Goal: Find specific page/section: Find specific page/section

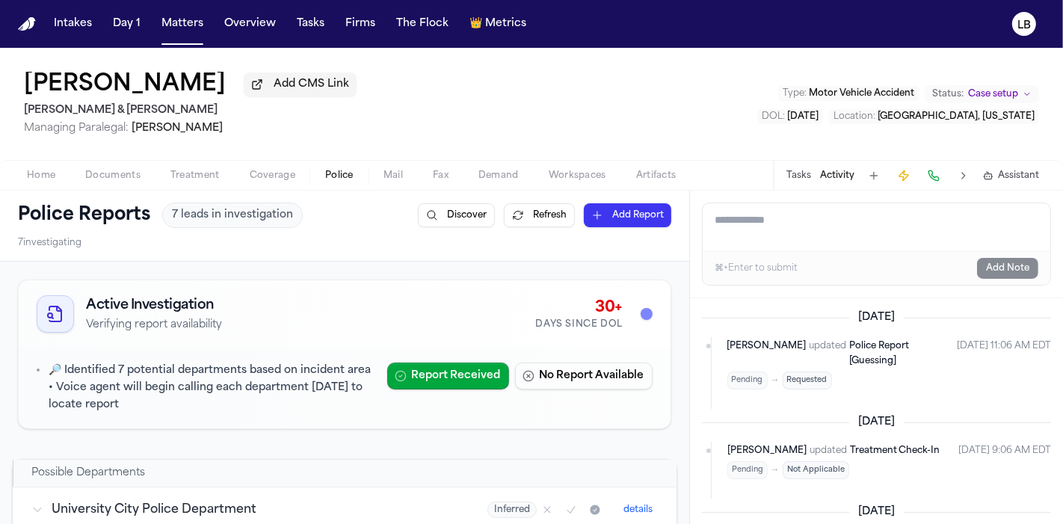
scroll to position [1471, 0]
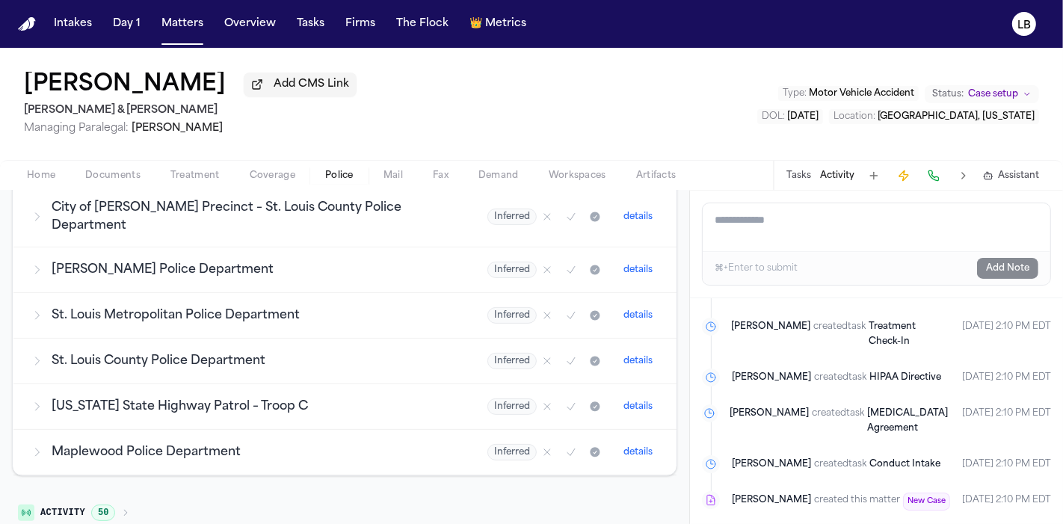
click at [191, 9] on nav "Intakes Day 1 Matters Overview Tasks Firms The Flock 👑 Metrics LB" at bounding box center [531, 24] width 1063 height 48
click at [189, 16] on button "Matters" at bounding box center [183, 23] width 54 height 27
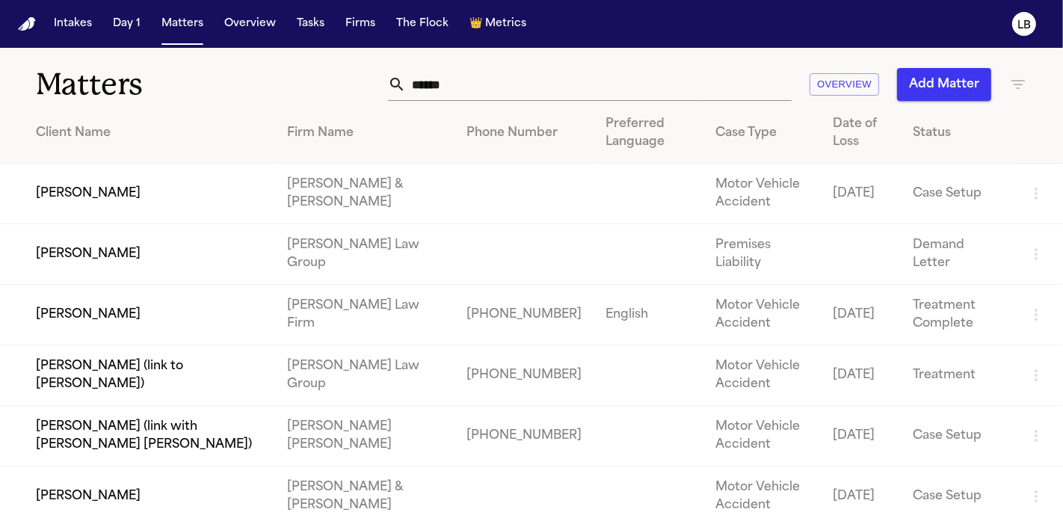
click at [440, 84] on input "******" at bounding box center [599, 84] width 386 height 33
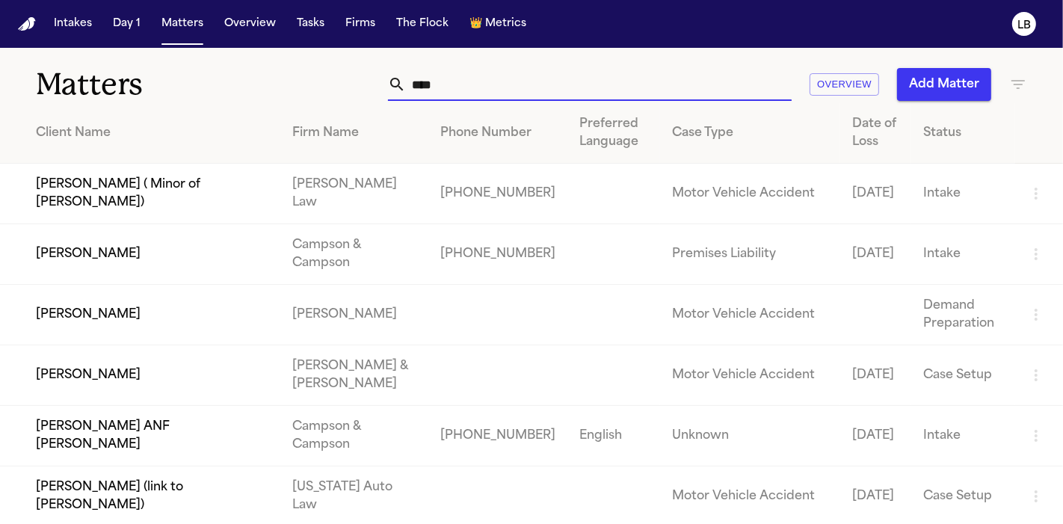
click at [457, 85] on input "****" at bounding box center [599, 84] width 386 height 33
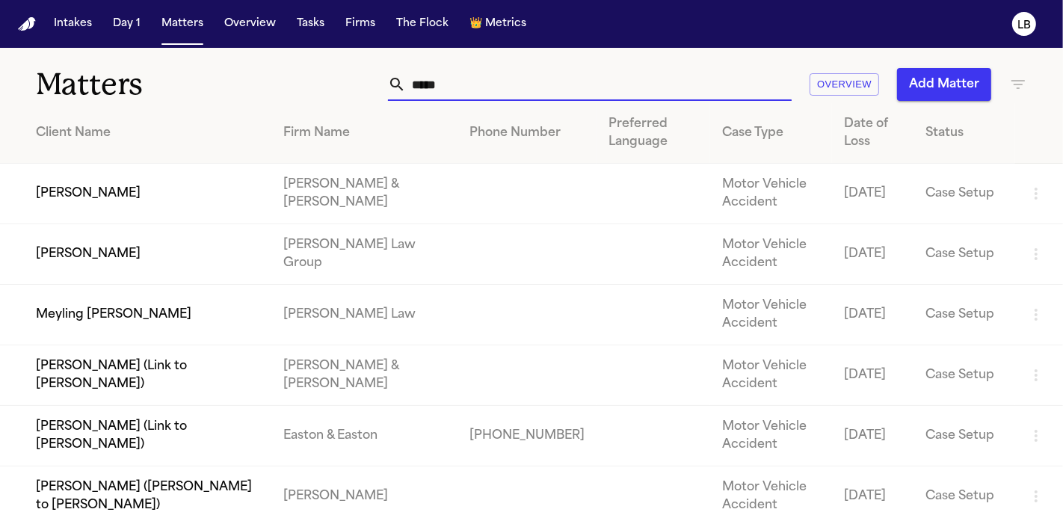
type input "*****"
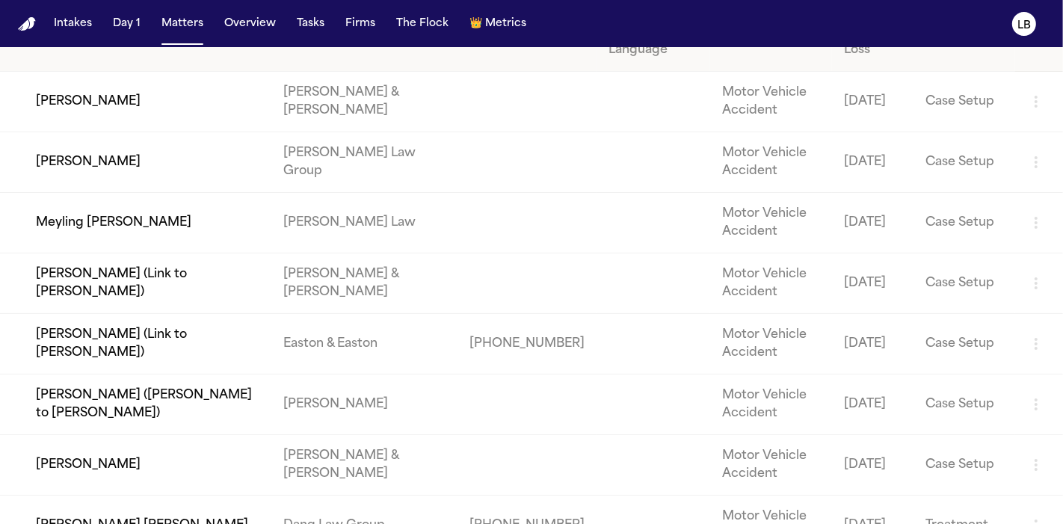
scroll to position [182, 0]
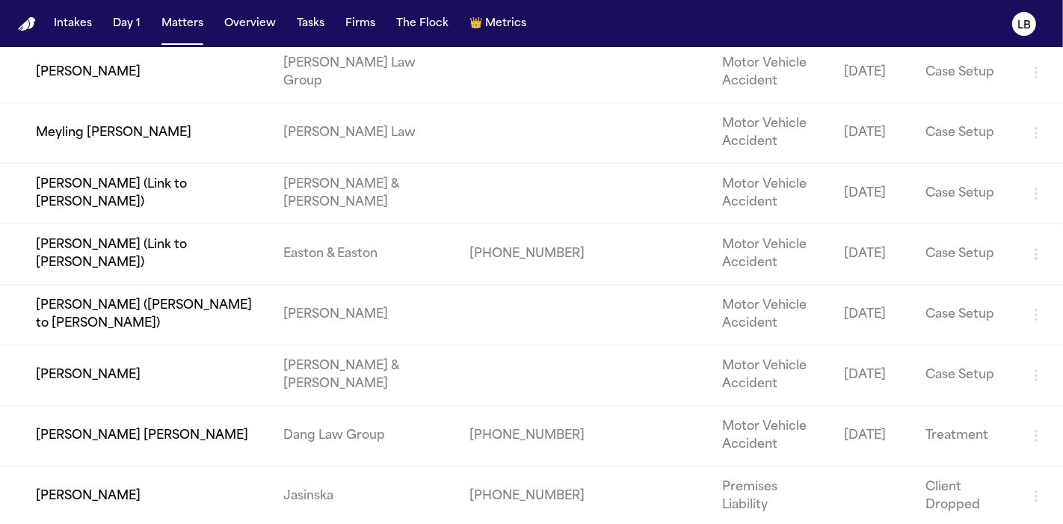
click at [132, 380] on td "[PERSON_NAME]" at bounding box center [135, 375] width 271 height 61
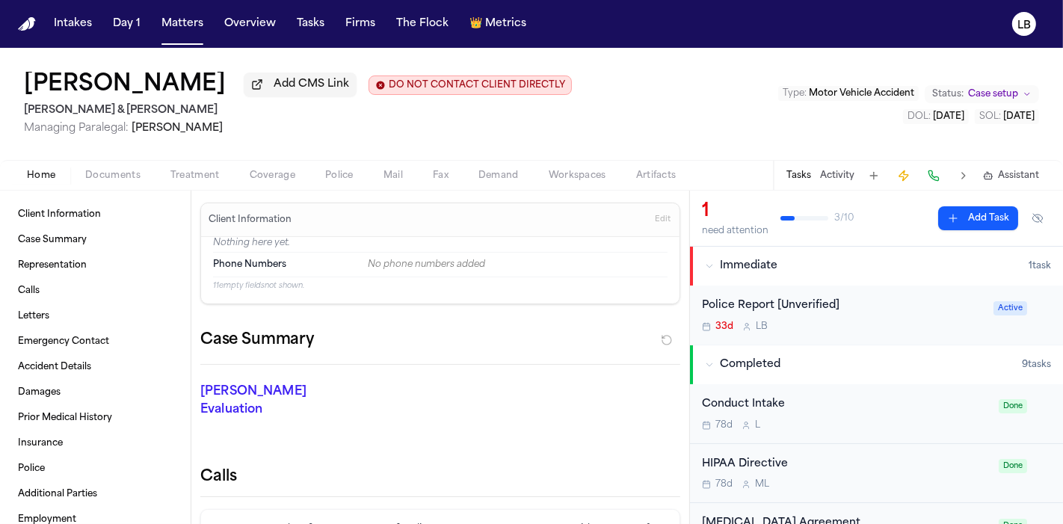
scroll to position [292, 0]
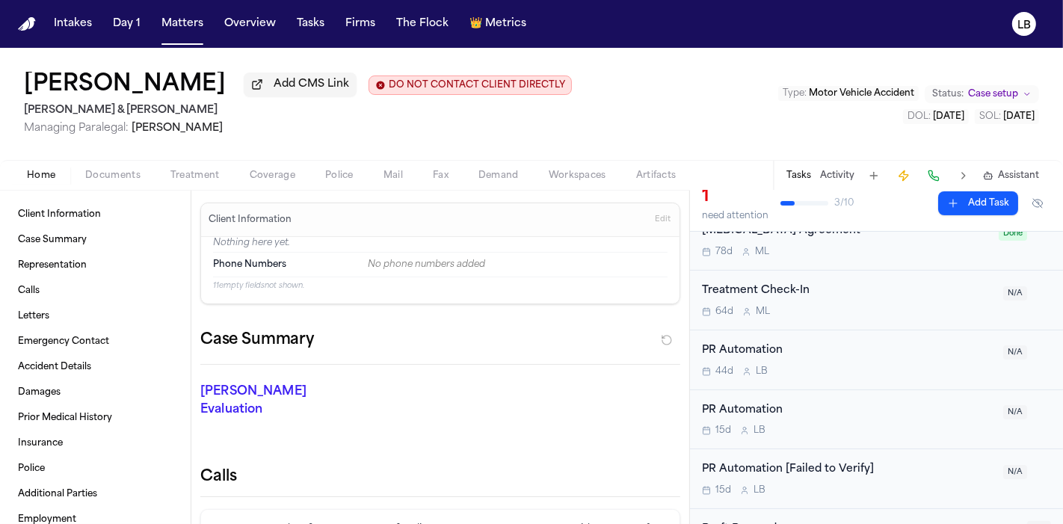
click at [99, 176] on span "Documents" at bounding box center [112, 176] width 55 height 12
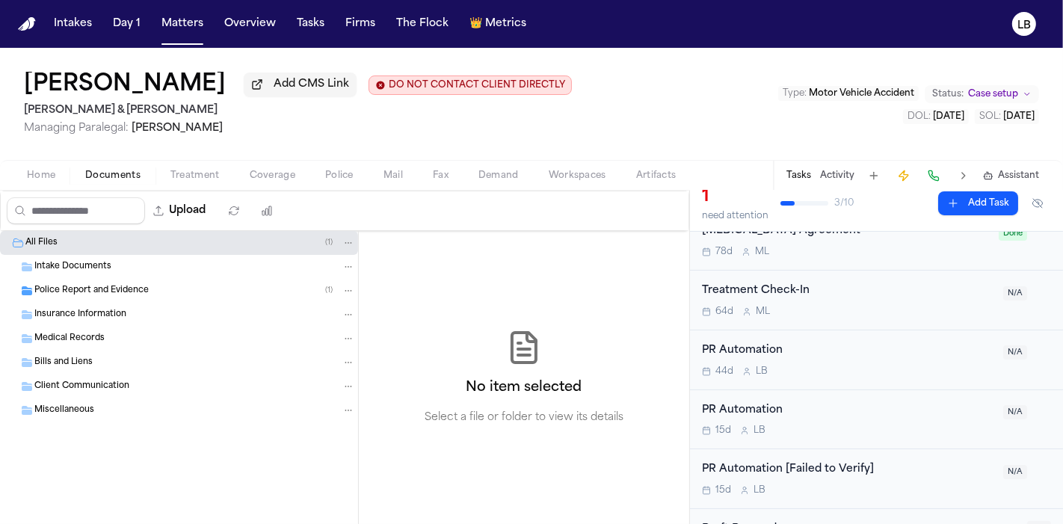
click at [384, 163] on div "Home Documents Treatment Coverage Police Mail Fax Demand Workspaces Artifacts T…" at bounding box center [531, 175] width 1063 height 30
click at [194, 280] on div "Police Report and Evidence ( 1 )" at bounding box center [179, 291] width 358 height 24
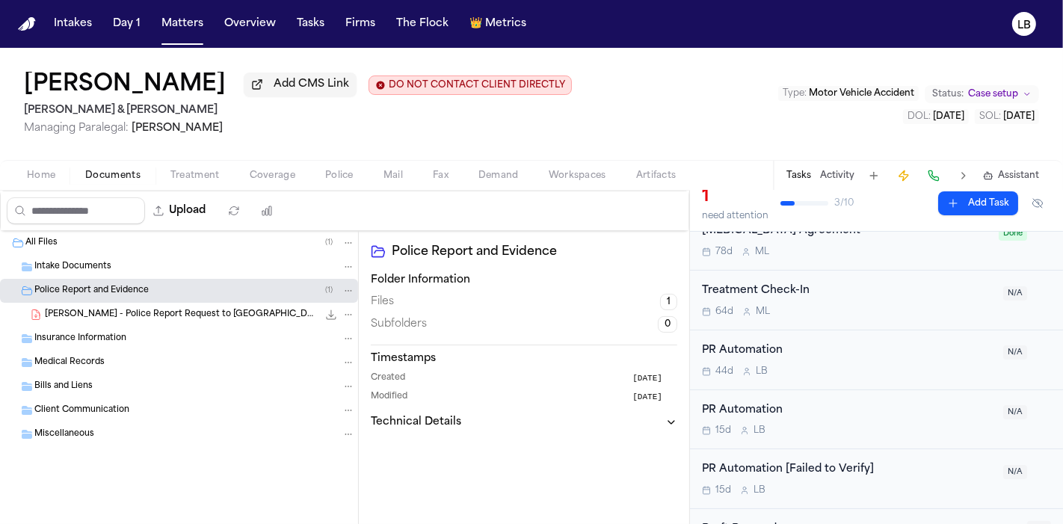
click at [209, 317] on span "[PERSON_NAME] - Police Report Request to [GEOGRAPHIC_DATA][PERSON_NAME] - [DATE]" at bounding box center [181, 315] width 273 height 13
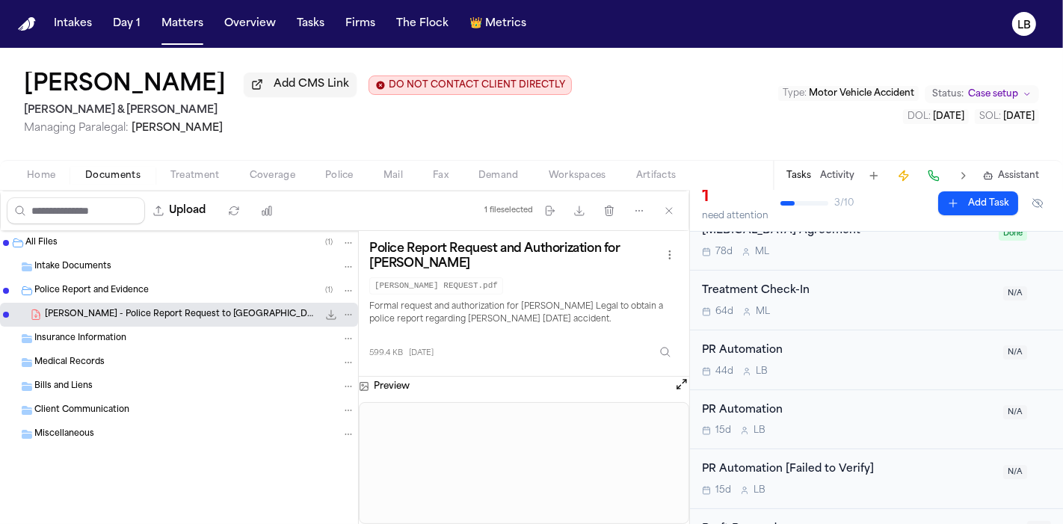
click at [338, 176] on span "Police" at bounding box center [339, 176] width 28 height 12
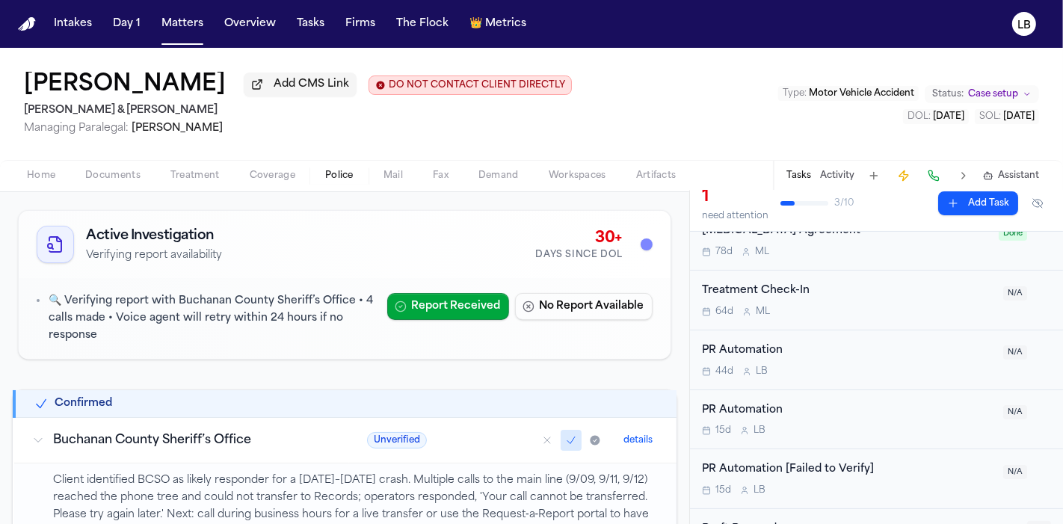
scroll to position [40, 0]
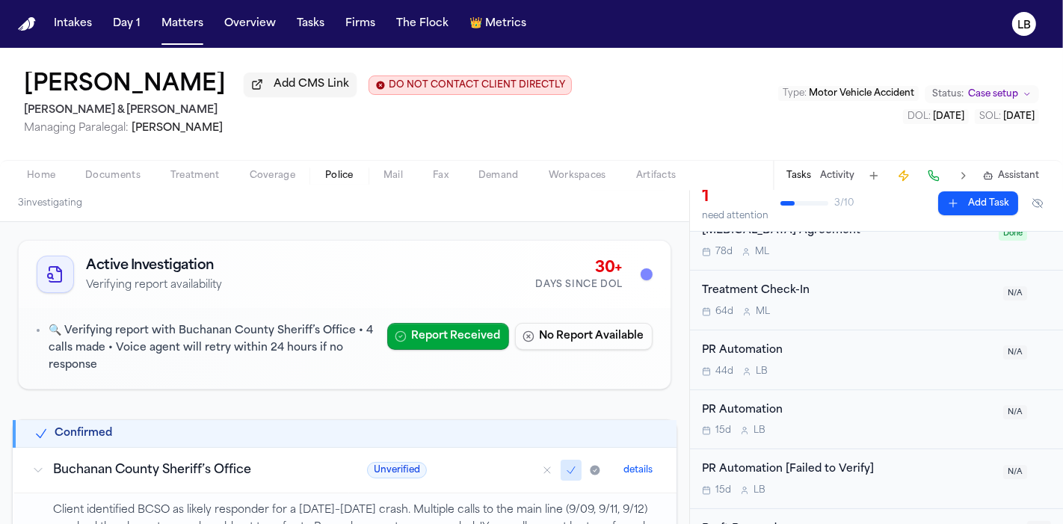
click at [384, 170] on span "Mail" at bounding box center [393, 176] width 19 height 12
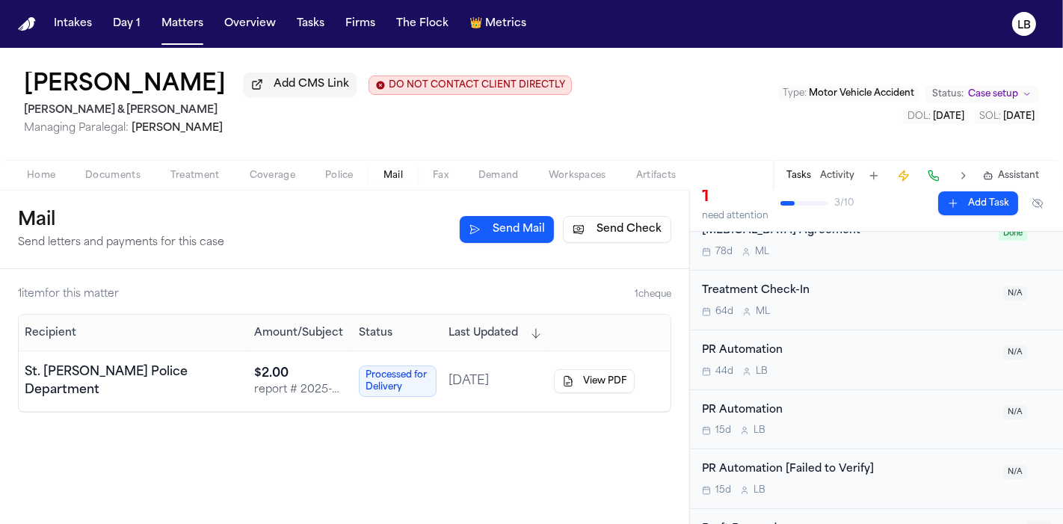
click at [180, 377] on div "St. Joseph MO Police Department" at bounding box center [134, 381] width 218 height 36
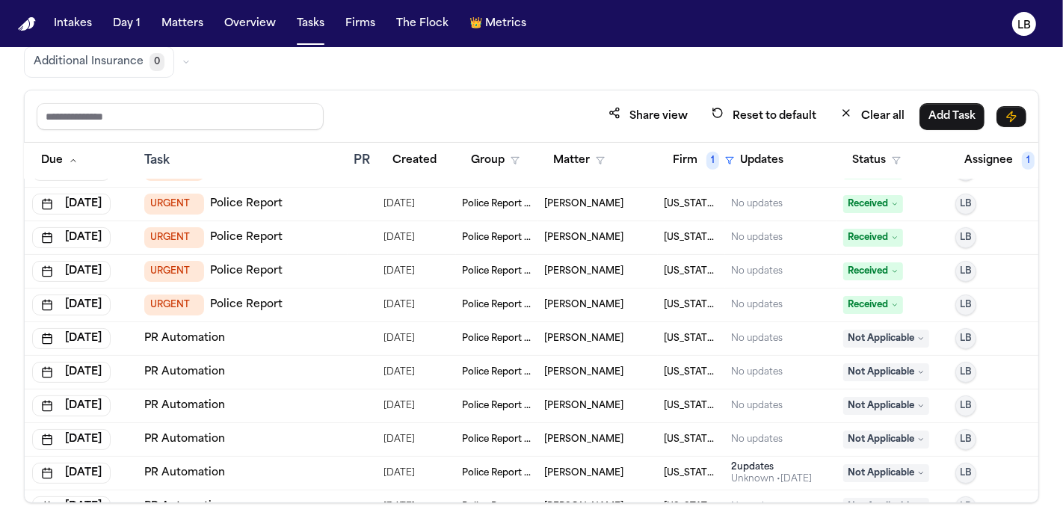
scroll to position [0, 28]
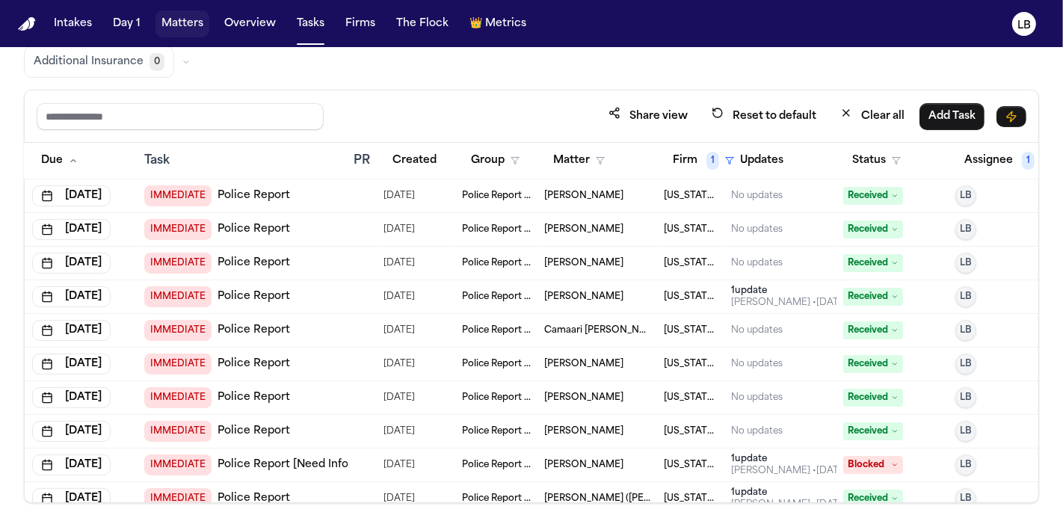
click at [189, 13] on button "Matters" at bounding box center [183, 23] width 54 height 27
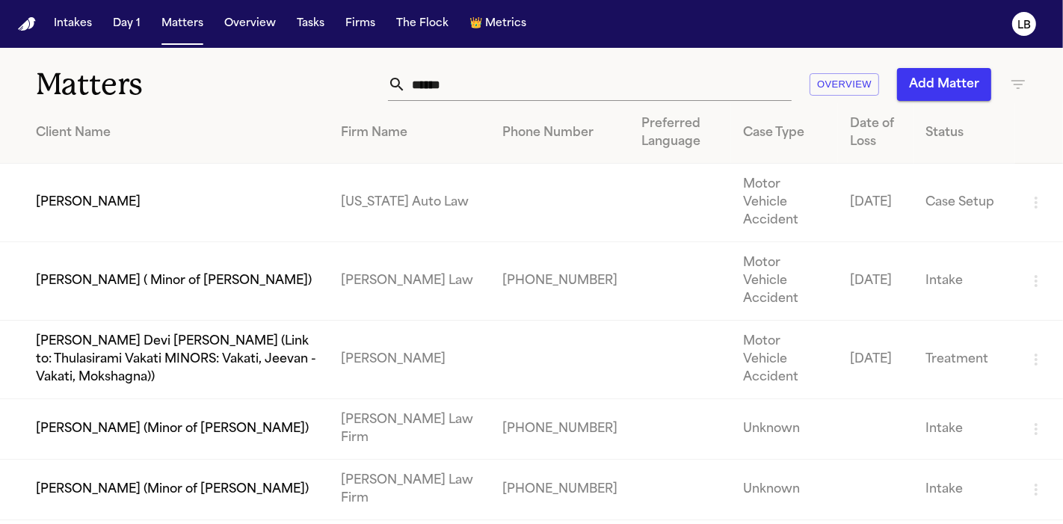
scroll to position [6, 0]
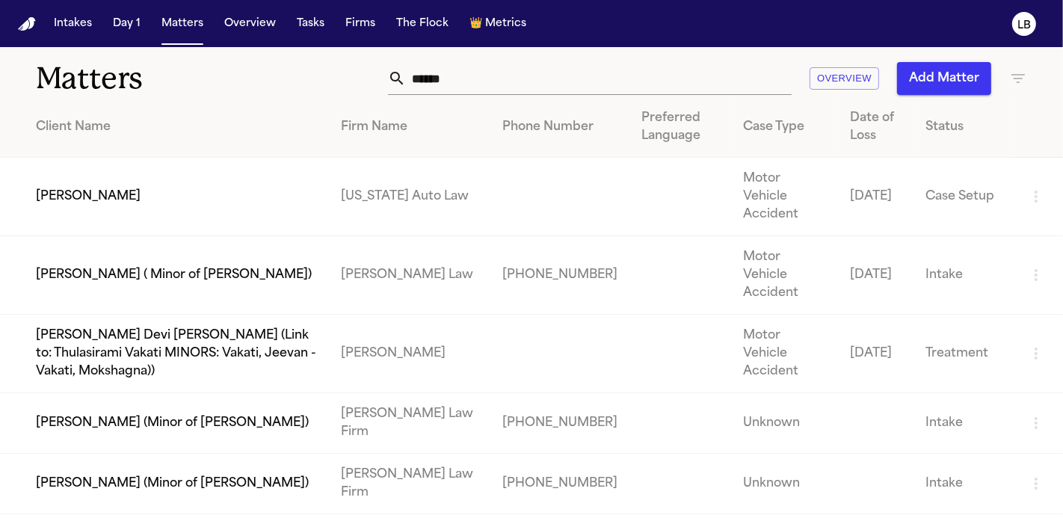
click at [446, 64] on input "******" at bounding box center [599, 78] width 386 height 33
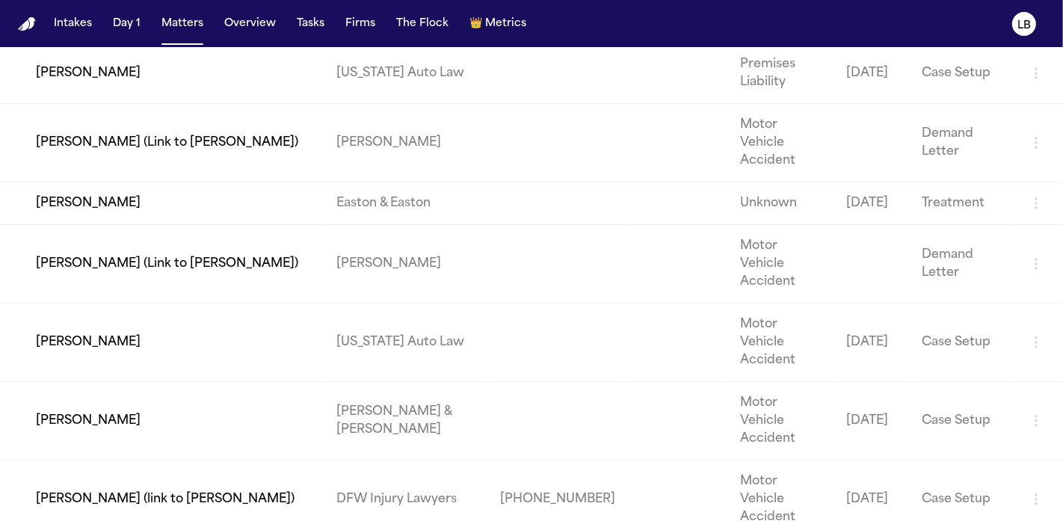
scroll to position [339, 0]
type input "*****"
click at [426, 381] on td "[PERSON_NAME] & [PERSON_NAME]" at bounding box center [407, 420] width 164 height 79
click at [437, 381] on td "[PERSON_NAME] & [PERSON_NAME]" at bounding box center [407, 420] width 164 height 79
click at [87, 381] on td "[PERSON_NAME]" at bounding box center [162, 420] width 325 height 79
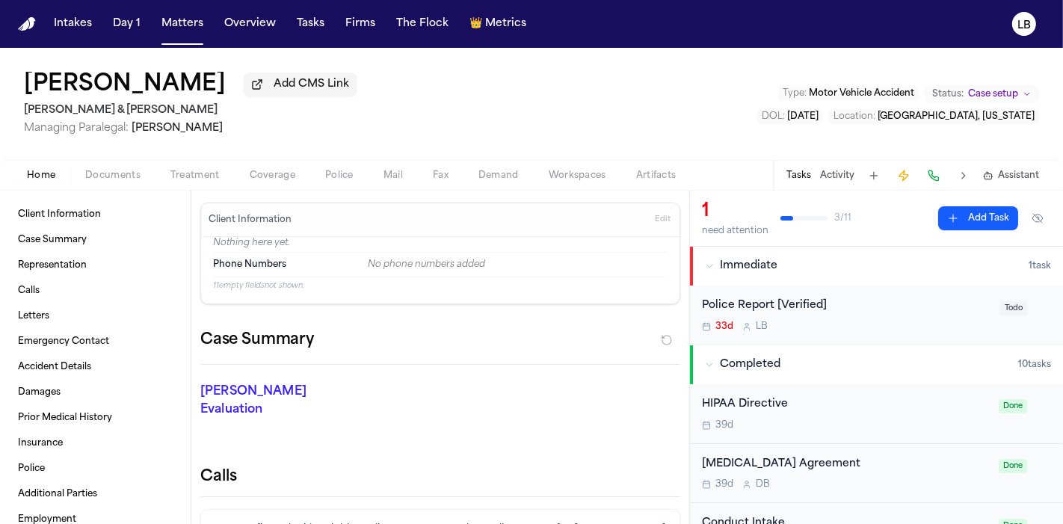
click at [904, 332] on div "Police Report [Verified] 33d L B Todo" at bounding box center [876, 315] width 373 height 59
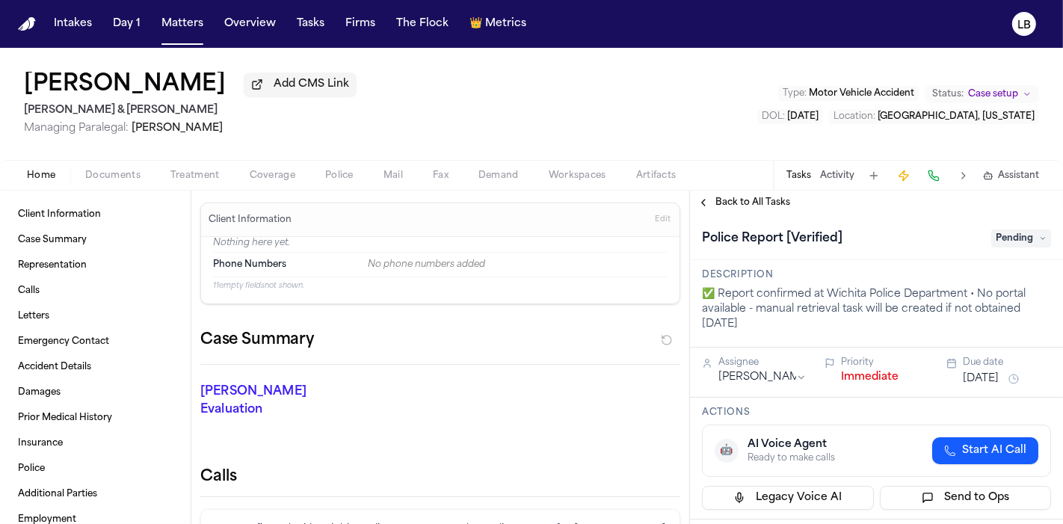
click at [989, 247] on div "Police Report [Verified] Pending" at bounding box center [876, 239] width 349 height 24
click at [992, 245] on span "Pending" at bounding box center [1022, 239] width 60 height 18
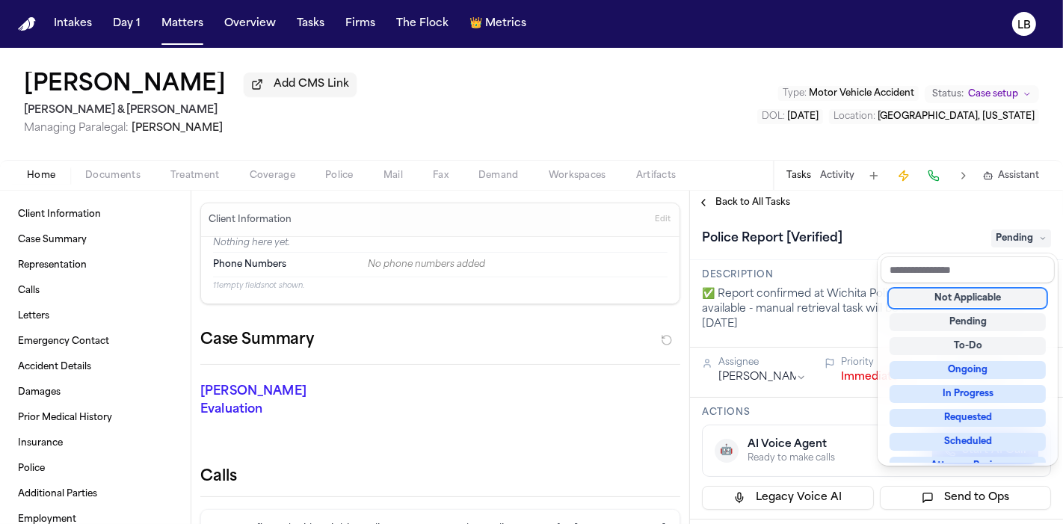
click at [969, 296] on div "Not Applicable" at bounding box center [968, 298] width 156 height 18
